Goal: Task Accomplishment & Management: Manage account settings

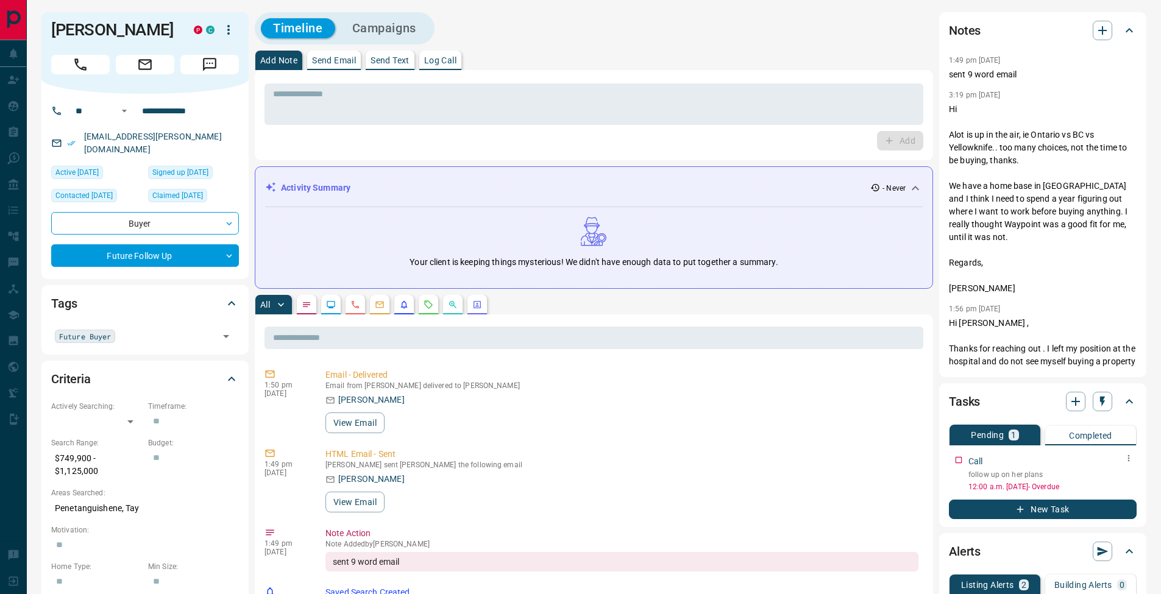
click at [1126, 461] on icon "button" at bounding box center [1128, 458] width 10 height 10
click at [1115, 480] on li "Edit" at bounding box center [1109, 481] width 54 height 18
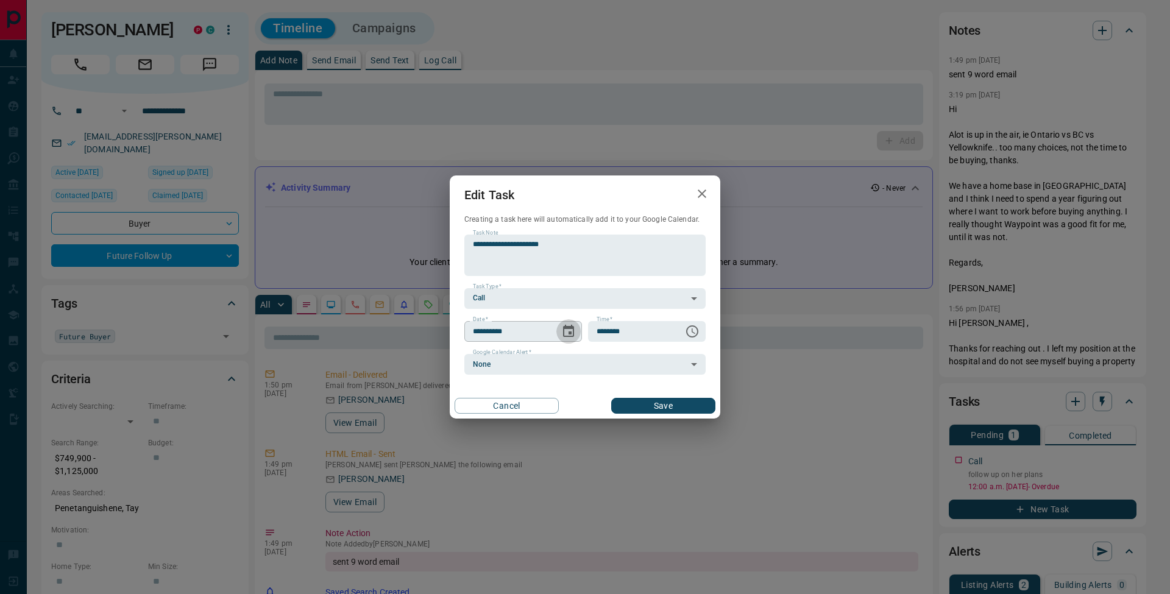
click at [576, 336] on button "Choose date, selected date is Sep 11, 2025" at bounding box center [568, 331] width 24 height 24
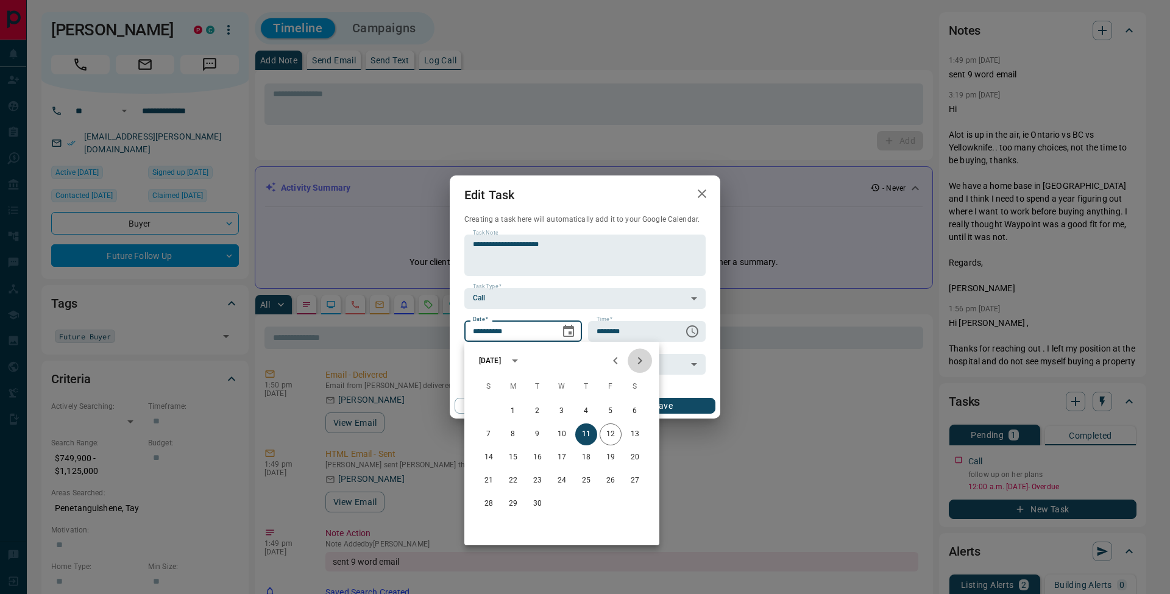
click at [640, 359] on icon "Next month" at bounding box center [640, 360] width 4 height 7
click at [590, 434] on button "9" at bounding box center [586, 434] width 22 height 22
type input "**********"
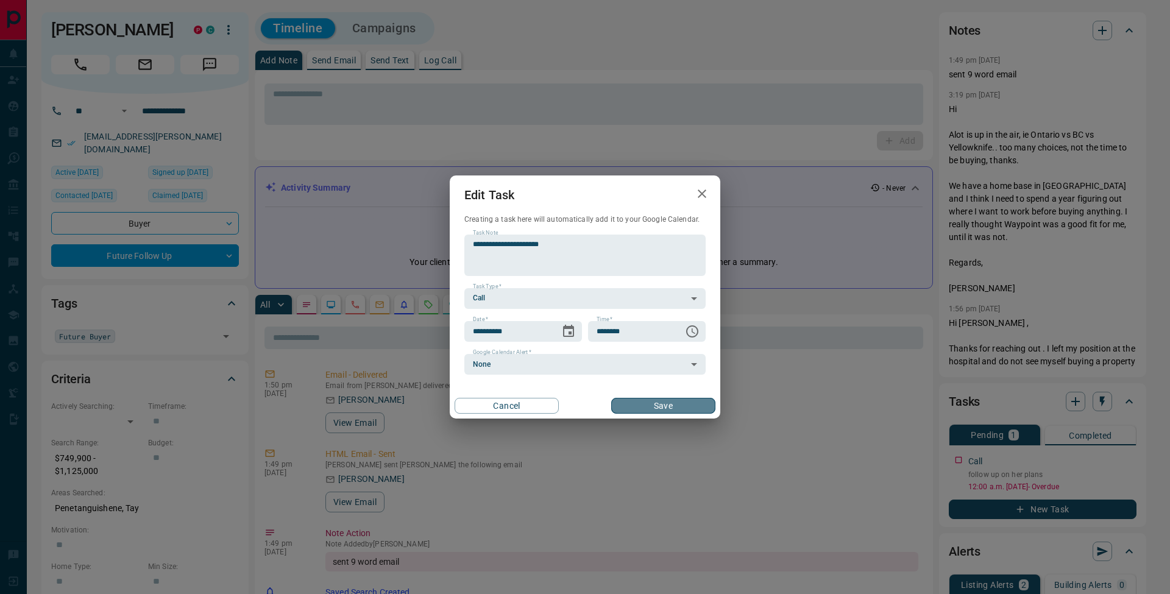
click at [665, 400] on button "Save" at bounding box center [663, 406] width 104 height 16
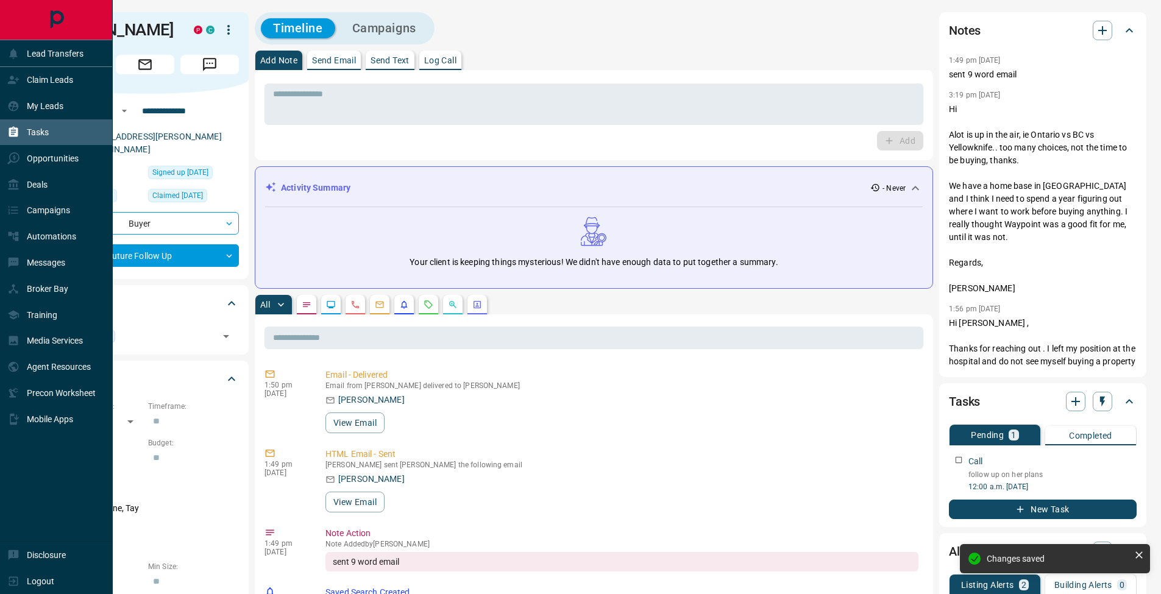
click at [19, 142] on div "Tasks" at bounding box center [27, 132] width 41 height 20
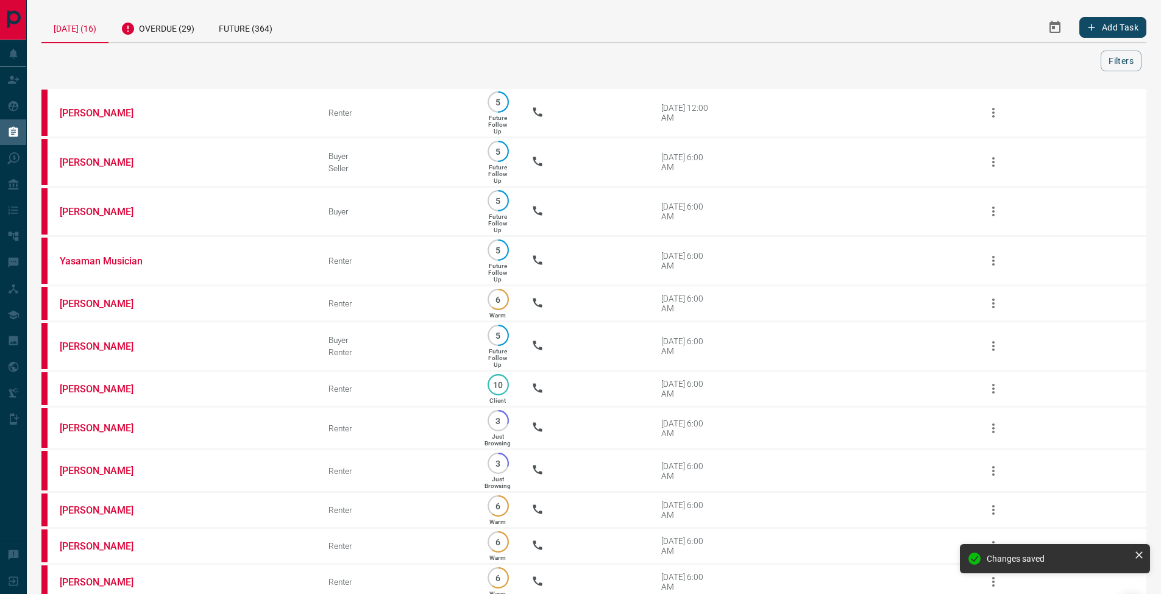
click at [165, 44] on div "[DATE] (16) Overdue (29) Future (364) Add Task Filters" at bounding box center [593, 41] width 1104 height 59
click at [196, 21] on div "Overdue (29)" at bounding box center [157, 27] width 98 height 30
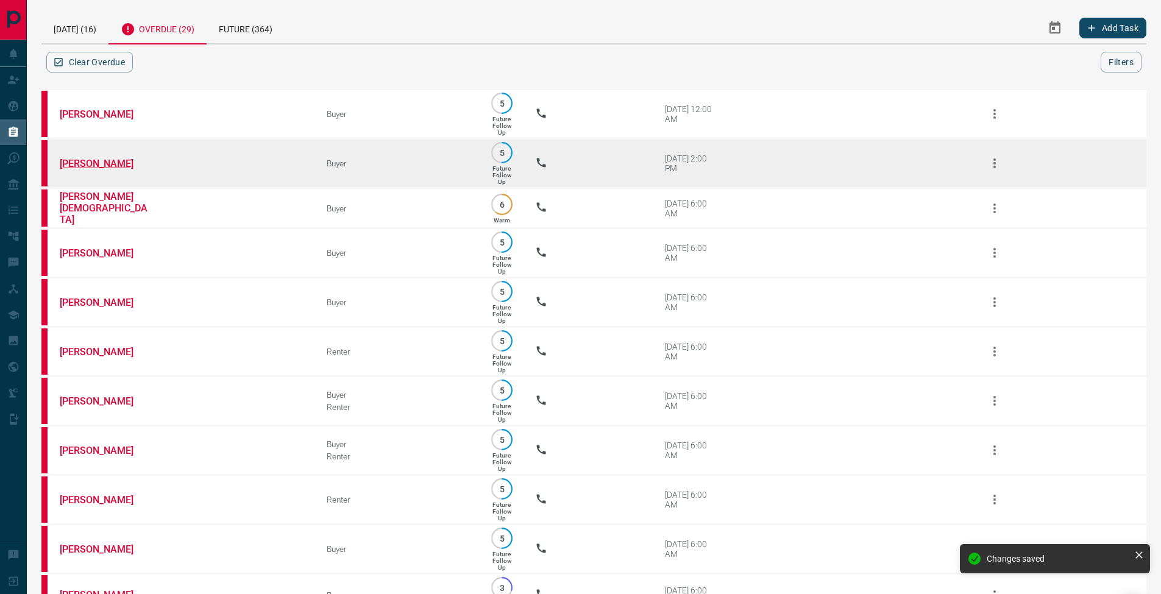
click at [111, 166] on link "[PERSON_NAME]" at bounding box center [105, 164] width 91 height 12
